Goal: Task Accomplishment & Management: Use online tool/utility

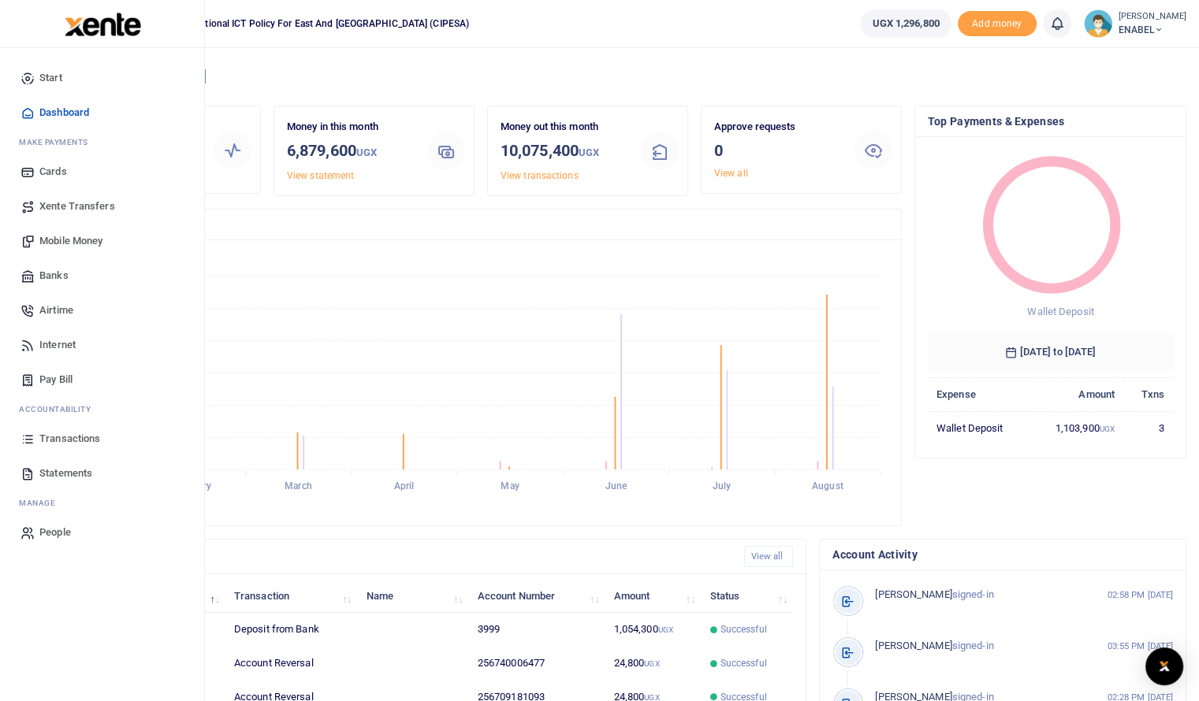
click at [66, 239] on span "Mobile Money" at bounding box center [70, 241] width 63 height 16
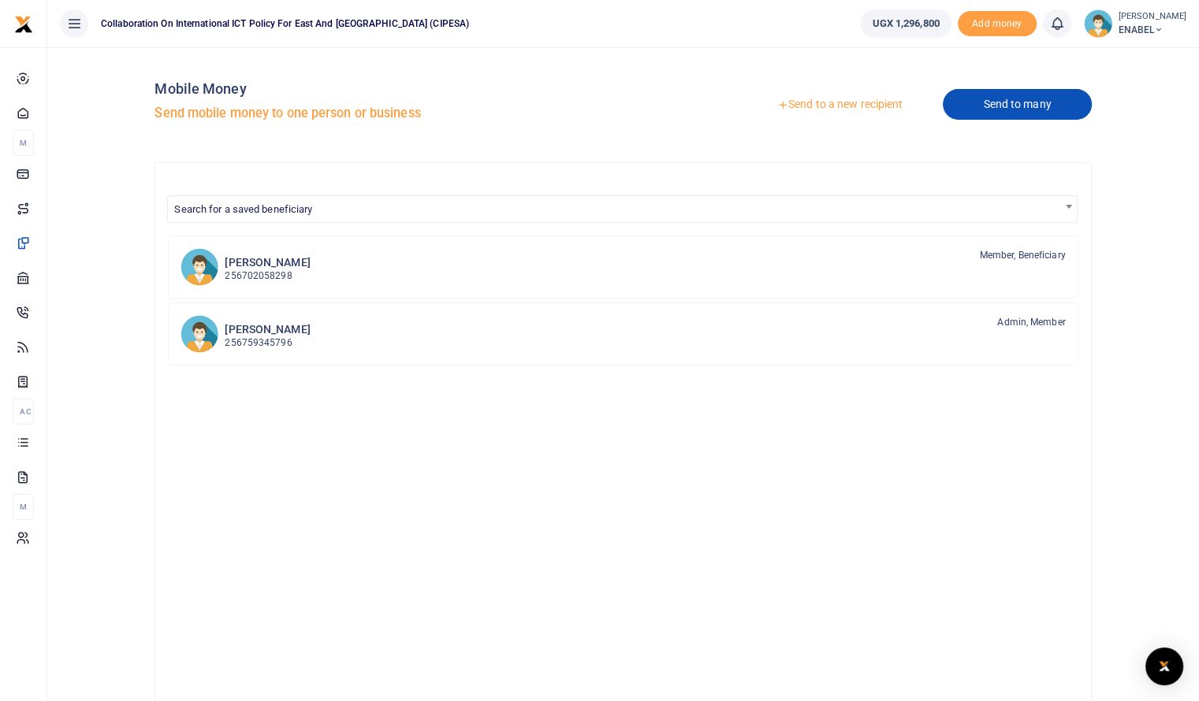
click at [1006, 110] on link "Send to many" at bounding box center [1017, 104] width 148 height 31
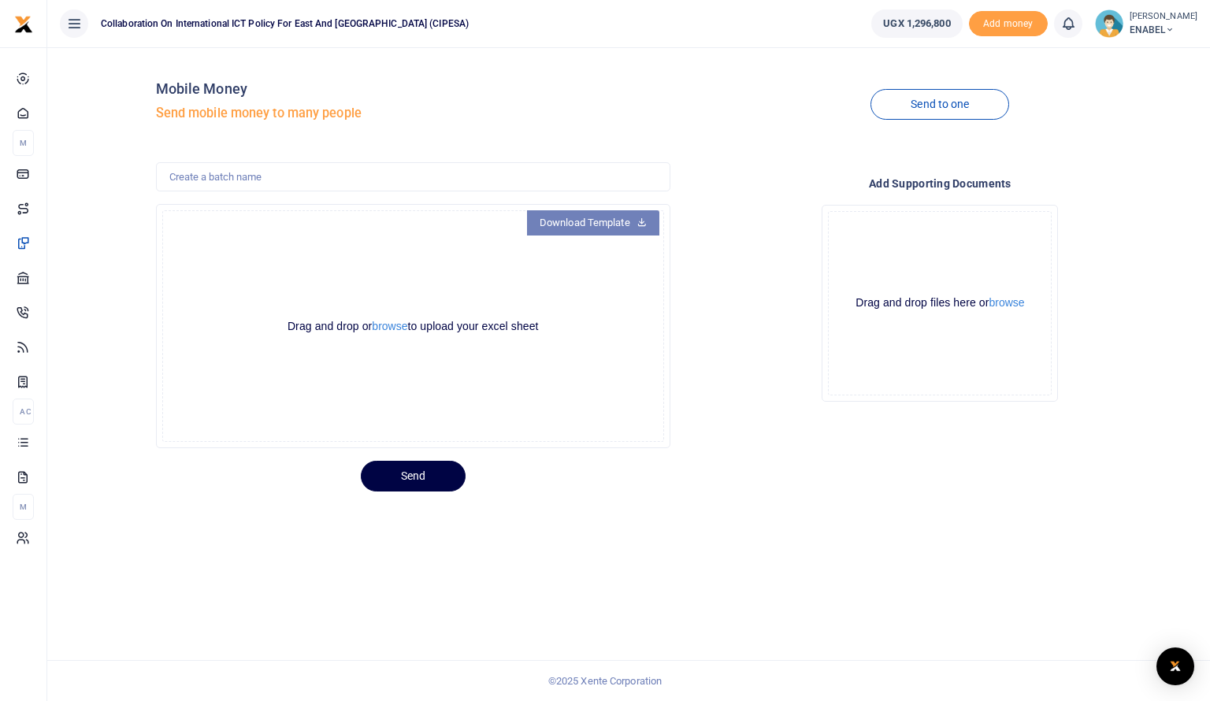
click at [592, 221] on link "Download Template" at bounding box center [593, 222] width 132 height 25
